Goal: Find specific page/section: Find specific page/section

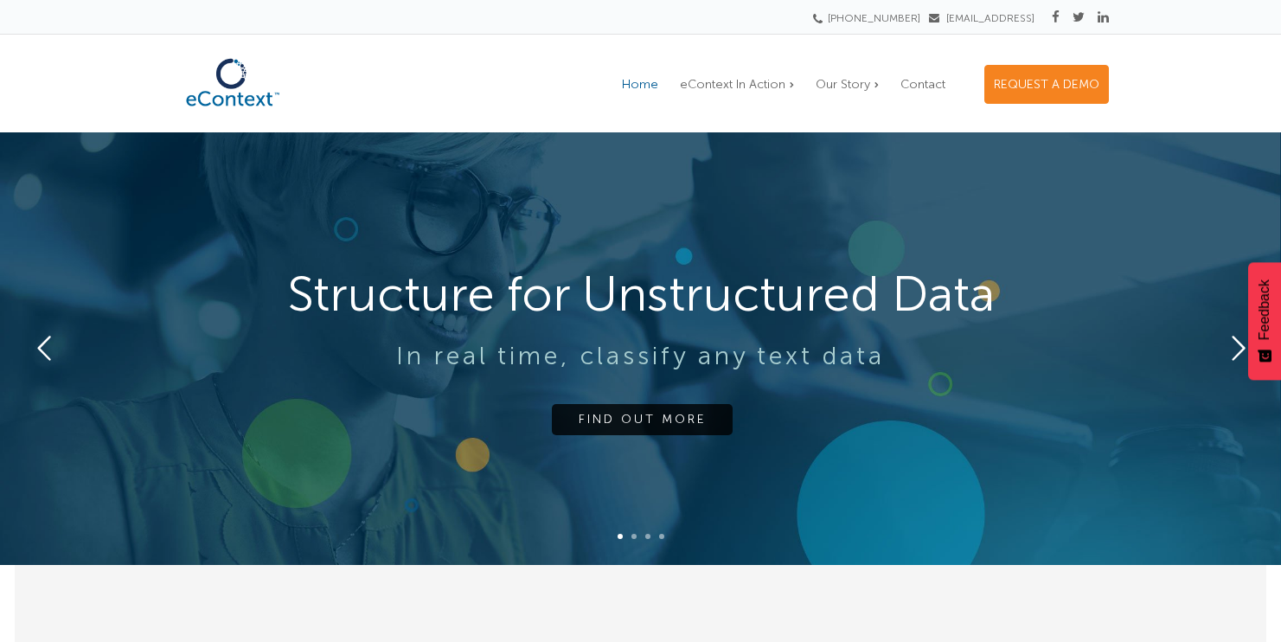
scroll to position [45, 0]
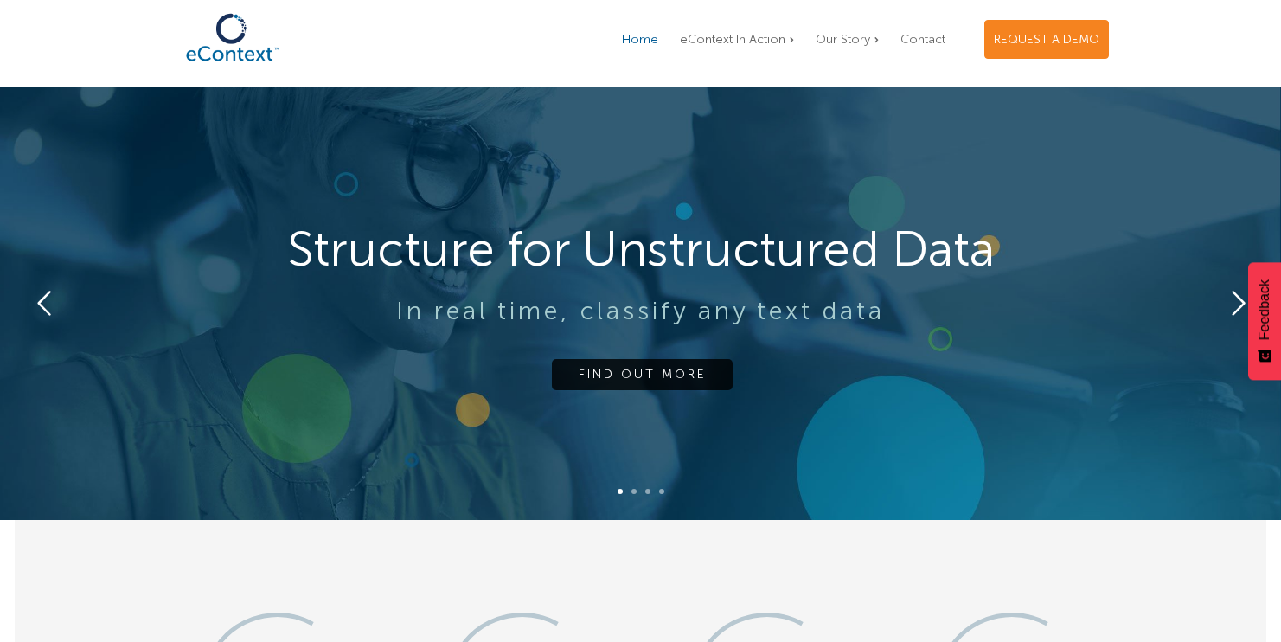
click at [1260, 355] on icon "Feedback - Show survey" at bounding box center [1264, 355] width 14 height 12
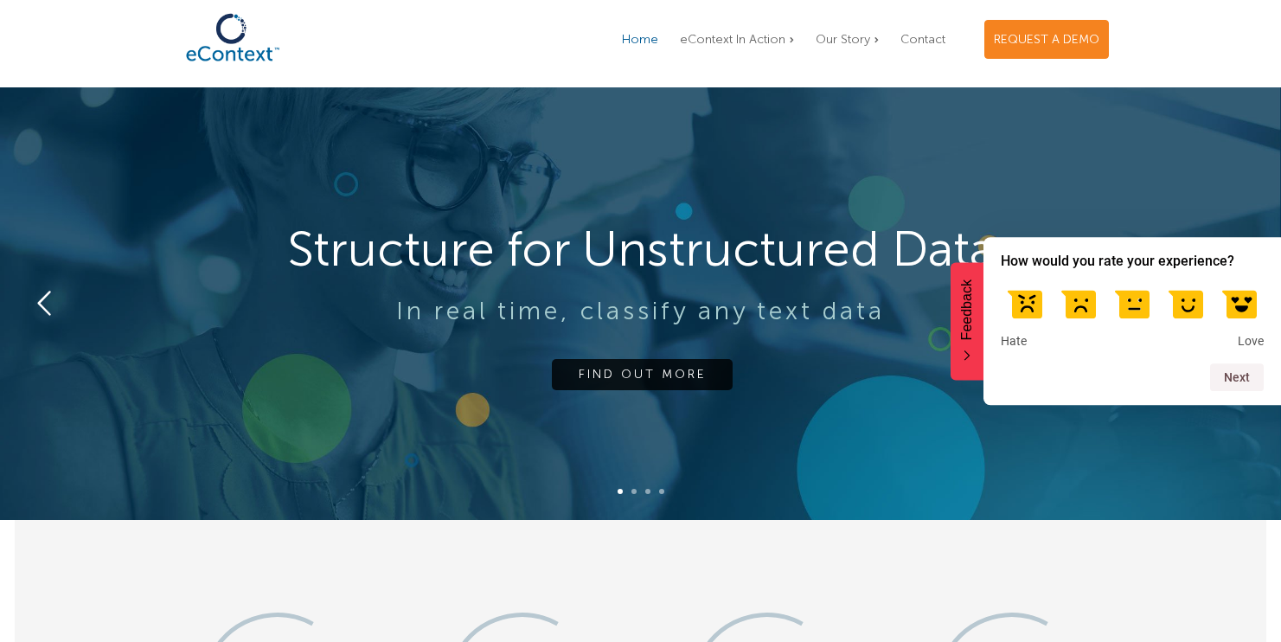
click at [968, 357] on icon "Feedback - Hide survey" at bounding box center [967, 355] width 10 height 11
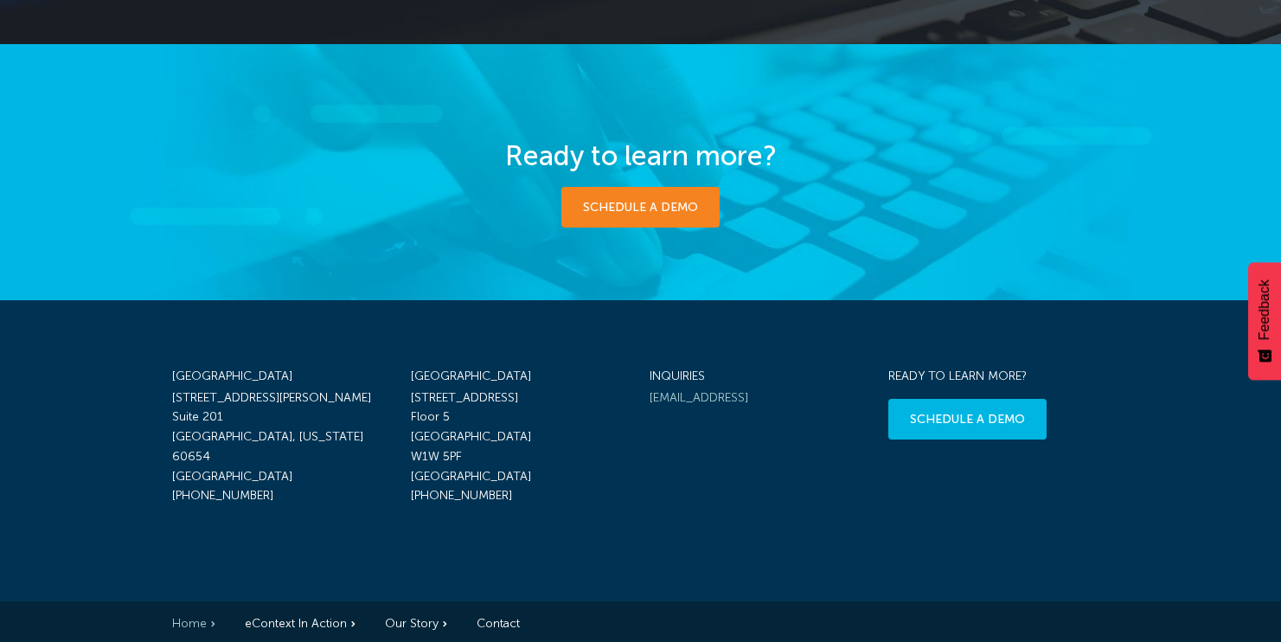
scroll to position [2820, 0]
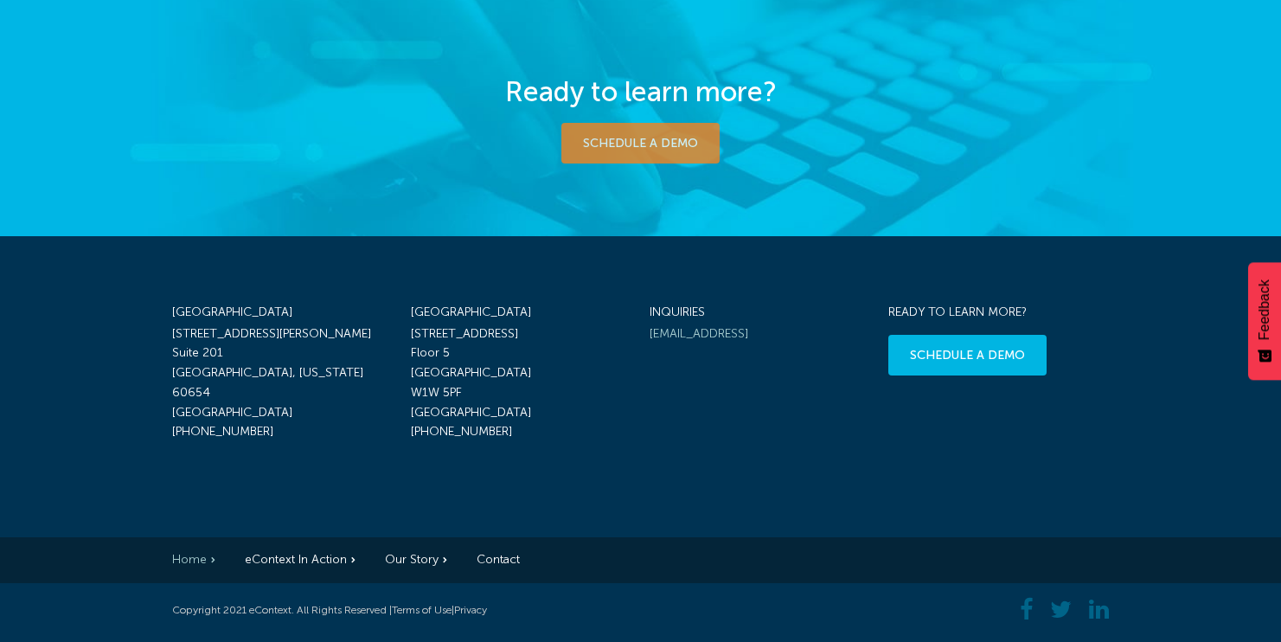
click at [624, 148] on link "Schedule a demo" at bounding box center [640, 143] width 158 height 41
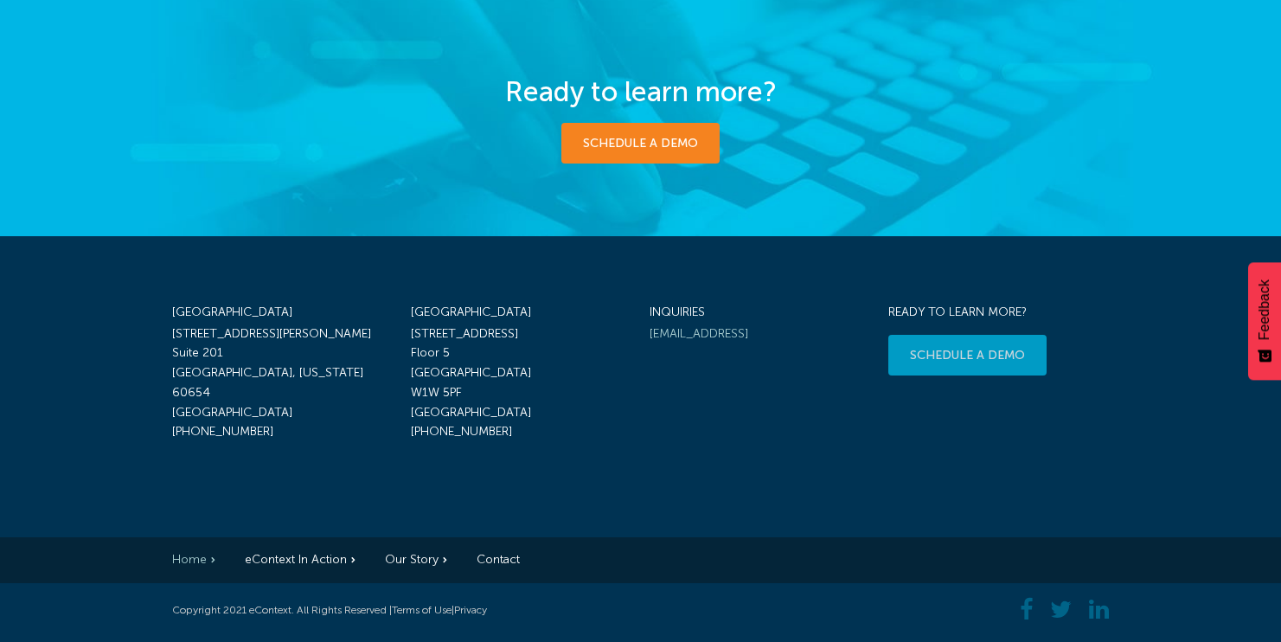
click at [981, 357] on link "schedule a demo" at bounding box center [967, 355] width 158 height 41
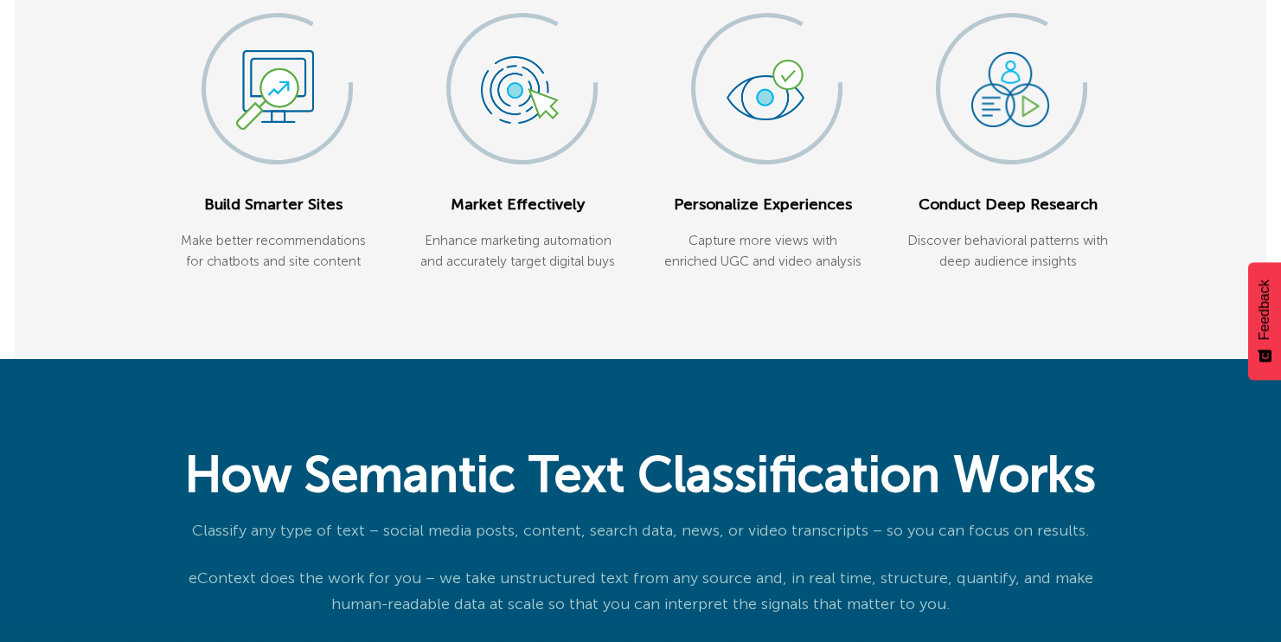
scroll to position [0, 0]
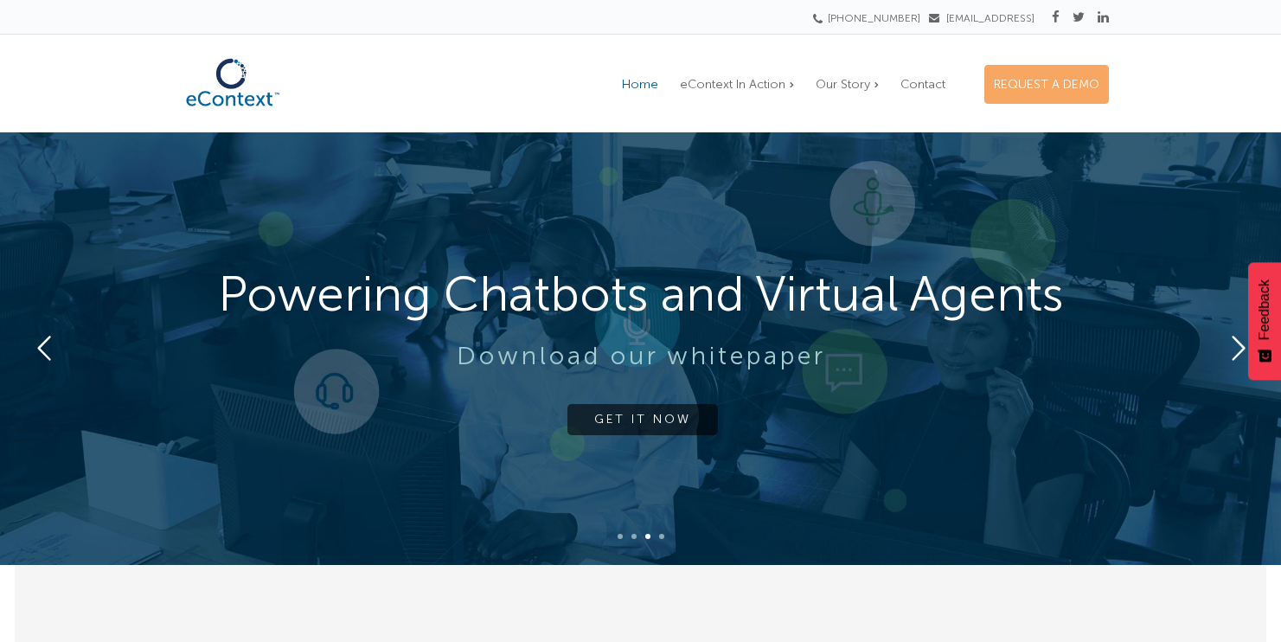
click at [1019, 86] on span "REQUEST A DEMO" at bounding box center [1047, 84] width 106 height 15
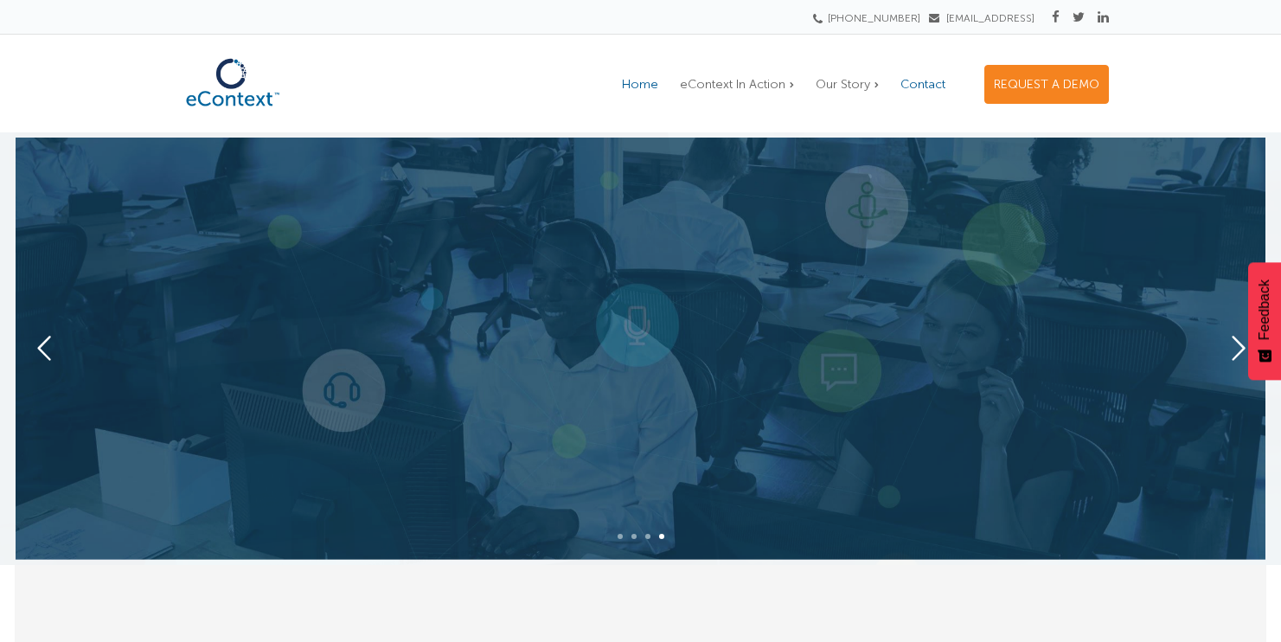
click at [918, 87] on span "Contact" at bounding box center [922, 84] width 45 height 15
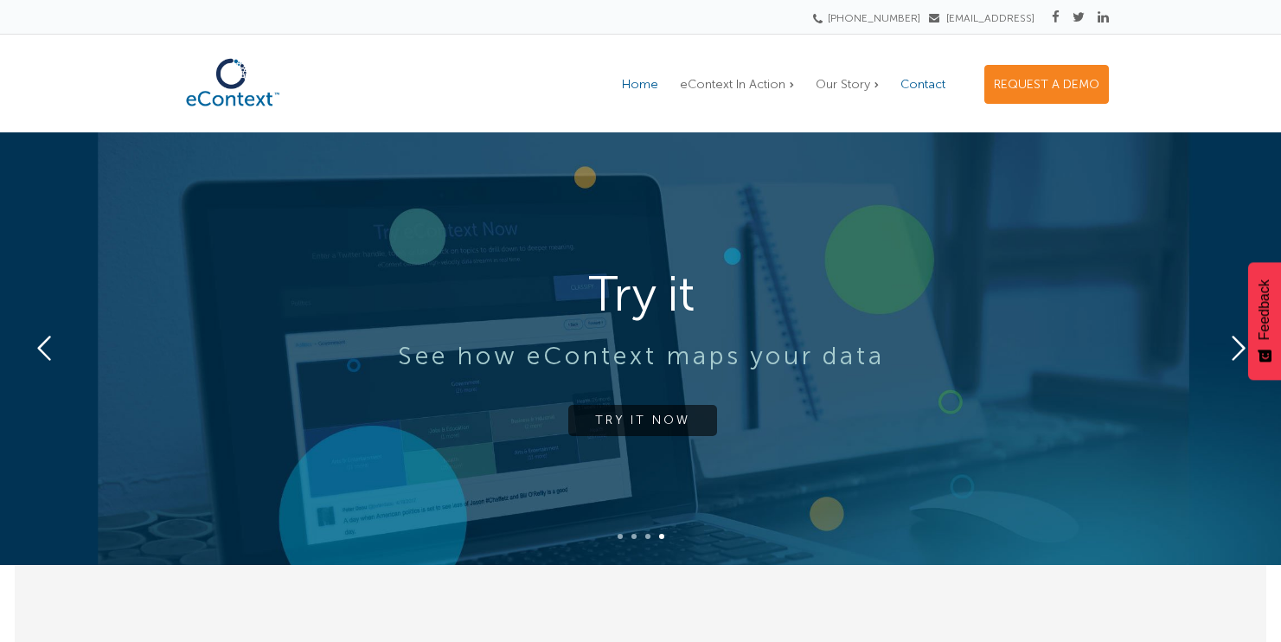
click at [920, 84] on span "Contact" at bounding box center [922, 84] width 45 height 15
click at [677, 418] on link "TRY IT NOW" at bounding box center [642, 420] width 149 height 31
